Goal: Information Seeking & Learning: Learn about a topic

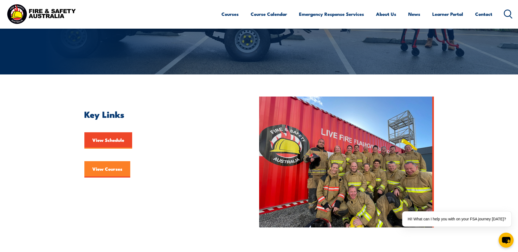
click at [105, 172] on link "View Courses" at bounding box center [107, 169] width 46 height 16
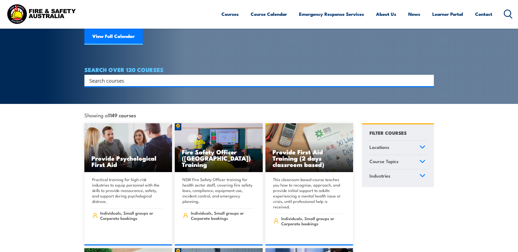
scroll to position [109, 0]
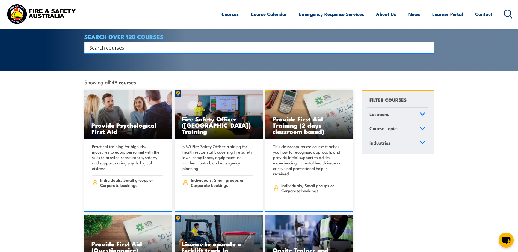
click at [125, 44] on input "Search input" at bounding box center [255, 47] width 333 height 8
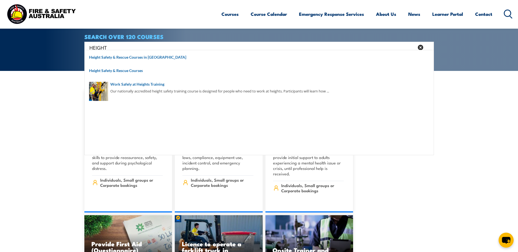
type input "HEIGHTS"
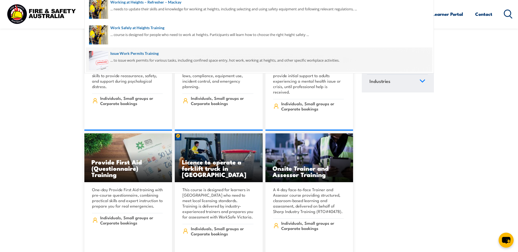
scroll to position [0, 0]
